Goal: Navigation & Orientation: Go to known website

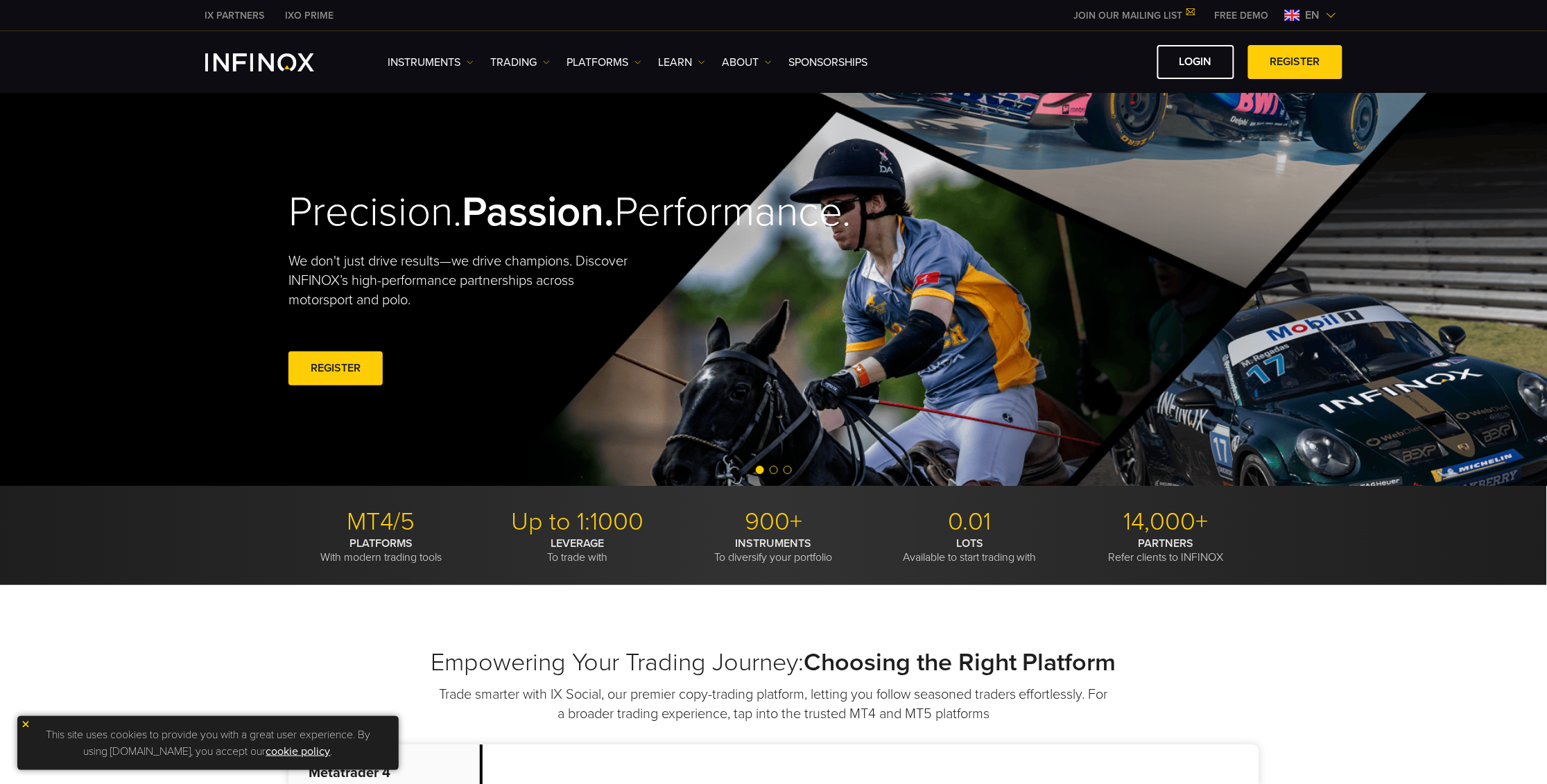
click at [1307, 18] on span "en" at bounding box center [1313, 15] width 26 height 17
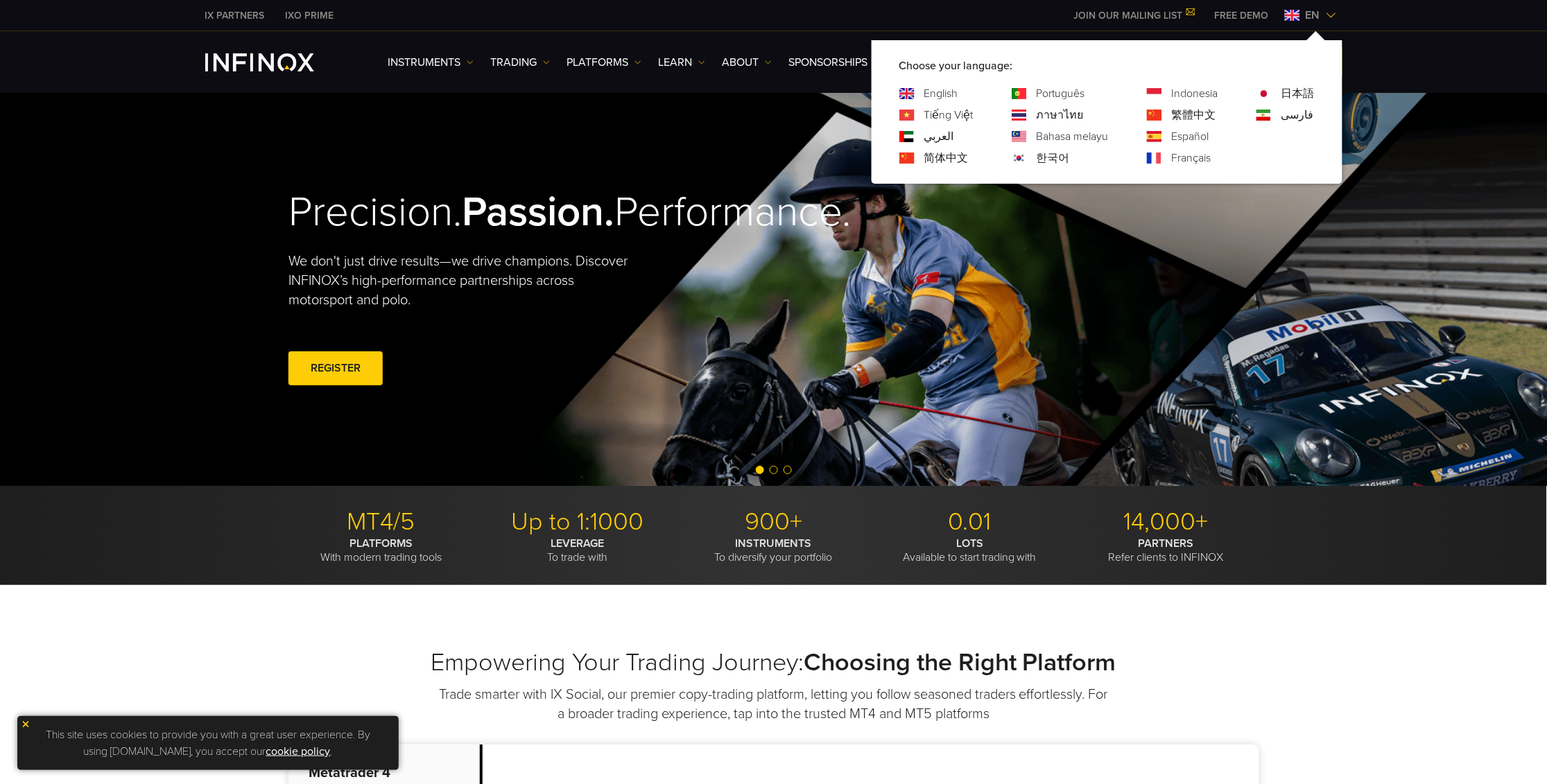
click at [1051, 153] on link "한국어" at bounding box center [1053, 158] width 33 height 17
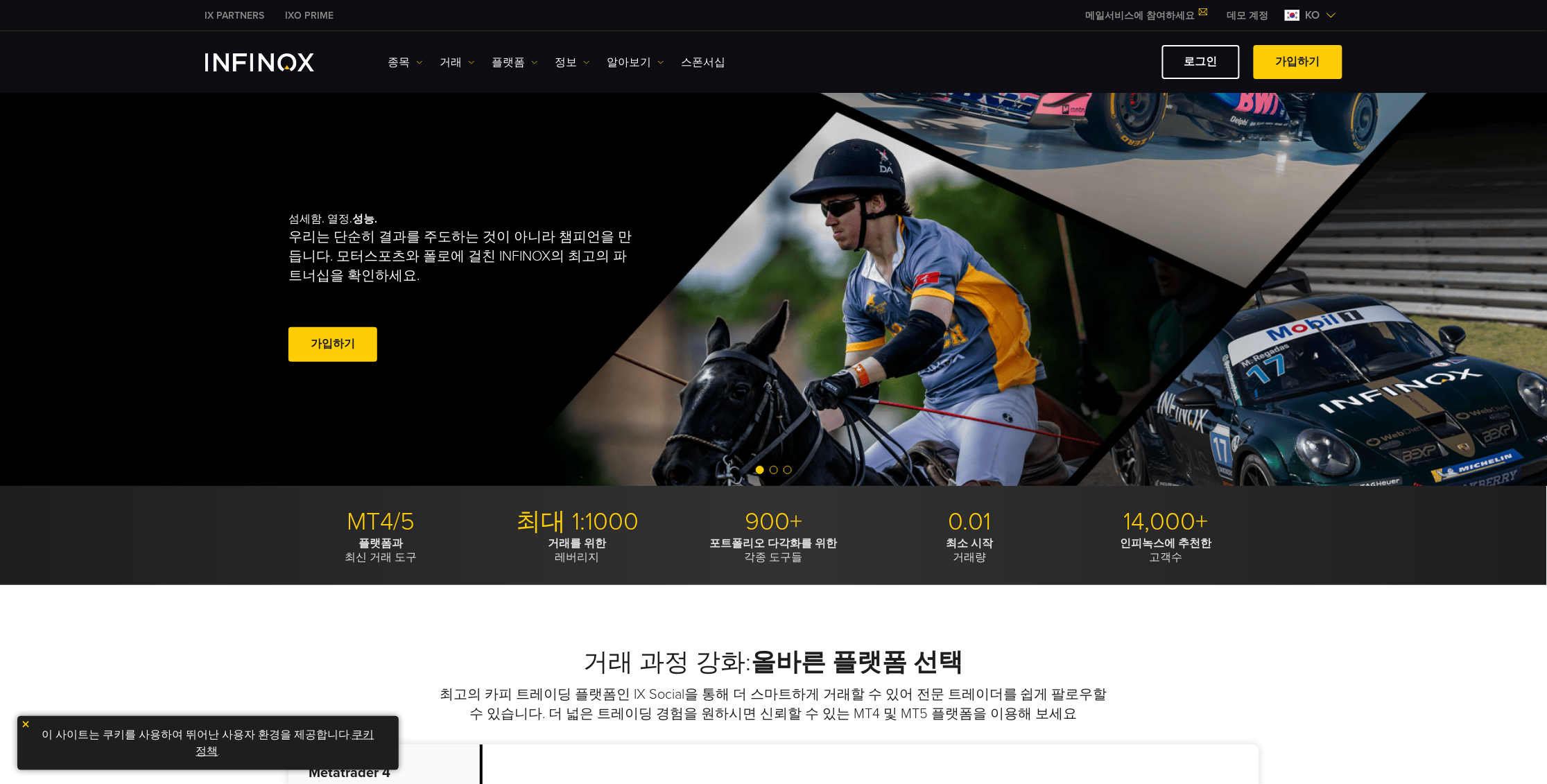
click at [333, 345] on span at bounding box center [333, 345] width 0 height 0
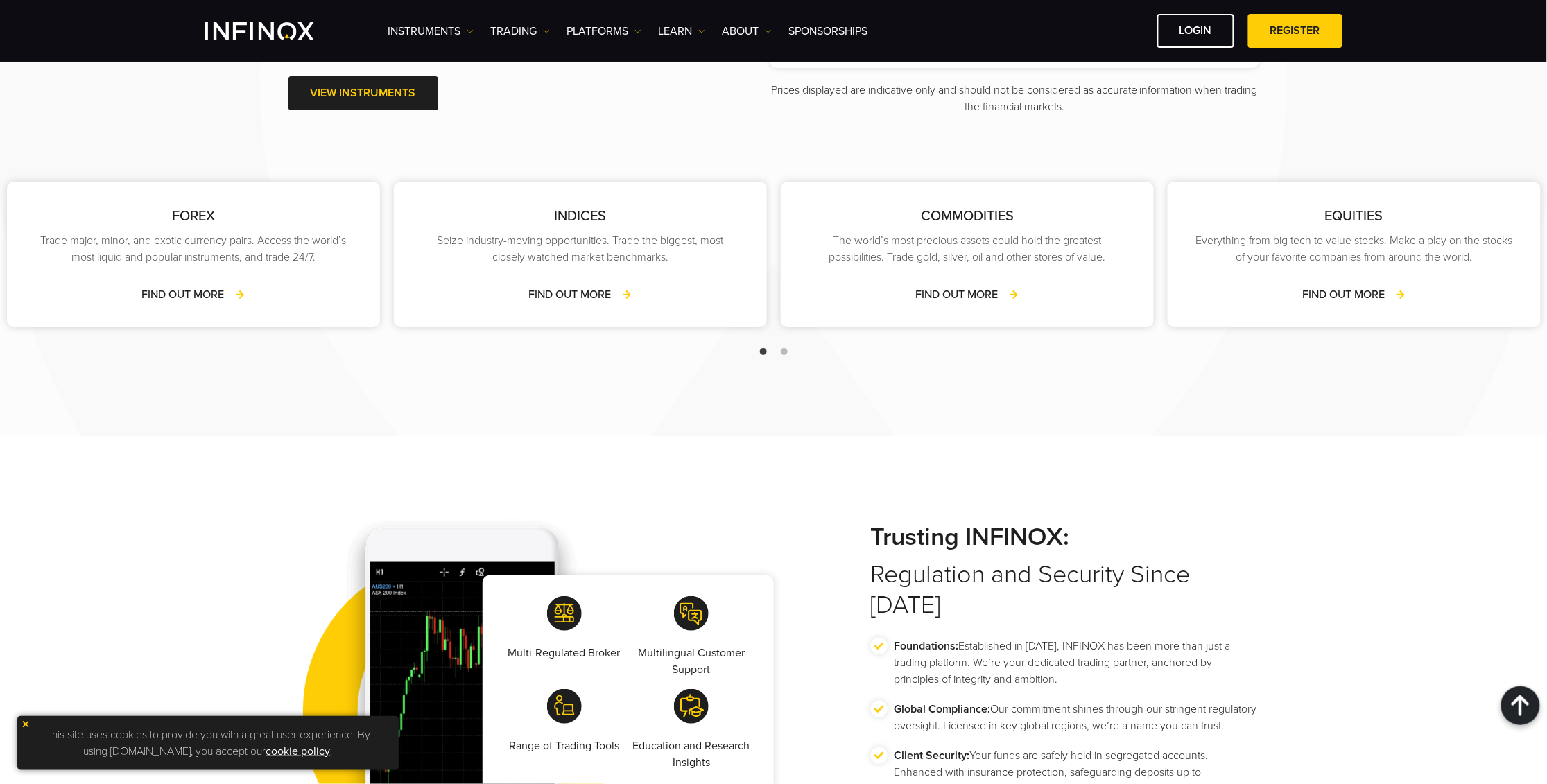
scroll to position [1957, 0]
